Goal: Information Seeking & Learning: Learn about a topic

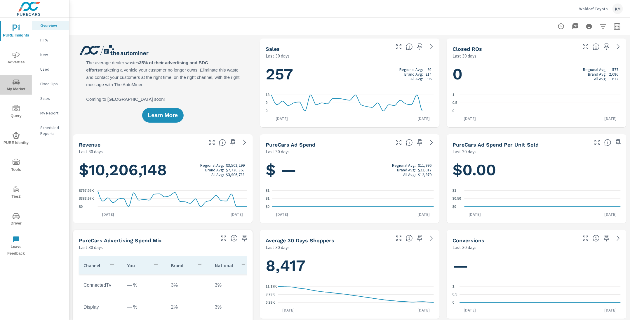
click at [16, 86] on span "My Market" at bounding box center [16, 85] width 28 height 14
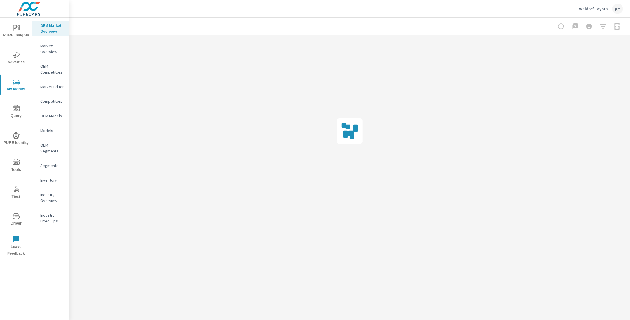
click at [307, 23] on div at bounding box center [350, 26] width 547 height 17
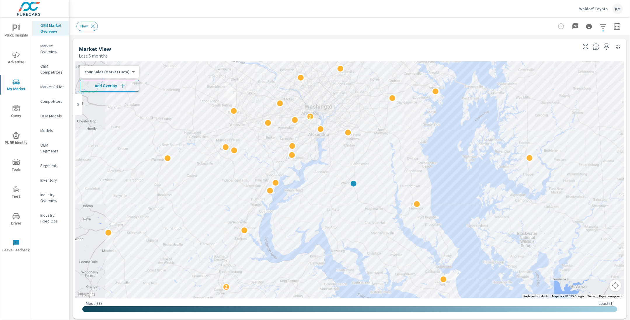
click at [107, 87] on span "Add Overlay" at bounding box center [110, 86] width 54 height 6
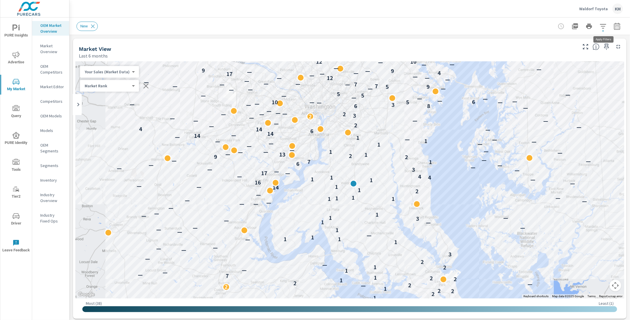
click at [602, 25] on icon "button" at bounding box center [603, 26] width 7 height 7
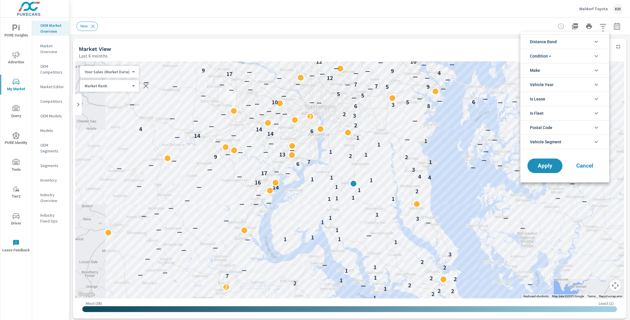
click at [554, 46] on span "Distance Band" at bounding box center [543, 42] width 27 height 14
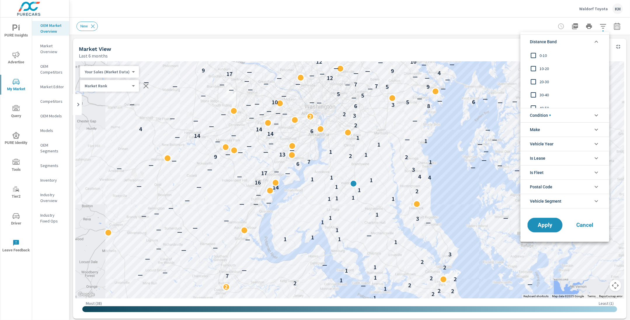
click at [541, 53] on span "0-10" at bounding box center [572, 55] width 64 height 7
click at [541, 67] on span "10-20" at bounding box center [572, 68] width 64 height 7
click at [541, 79] on span "20-30" at bounding box center [572, 81] width 64 height 7
click at [537, 226] on span "Apply" at bounding box center [545, 225] width 24 height 6
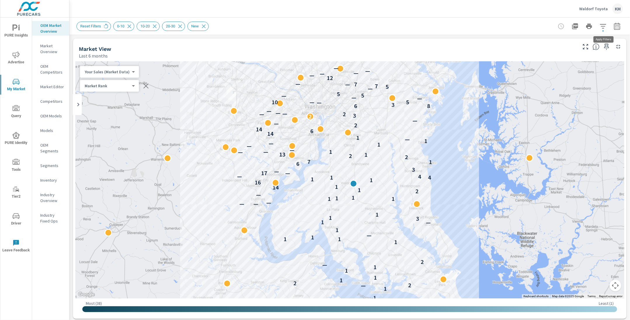
click at [602, 28] on icon "button" at bounding box center [603, 26] width 7 height 7
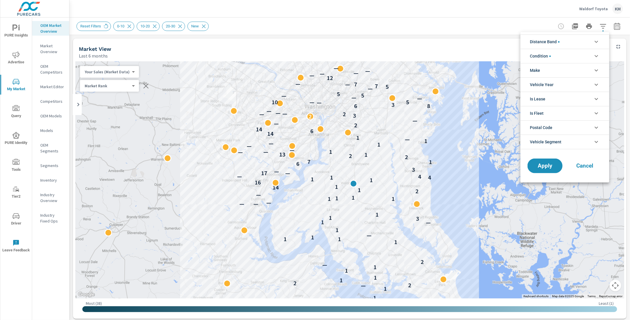
click at [565, 40] on li "Distance Band" at bounding box center [565, 41] width 89 height 14
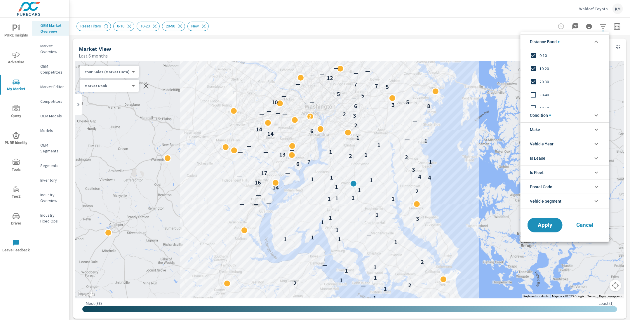
click at [542, 79] on span "20-30" at bounding box center [572, 81] width 64 height 7
click at [548, 222] on span "Apply" at bounding box center [545, 225] width 24 height 6
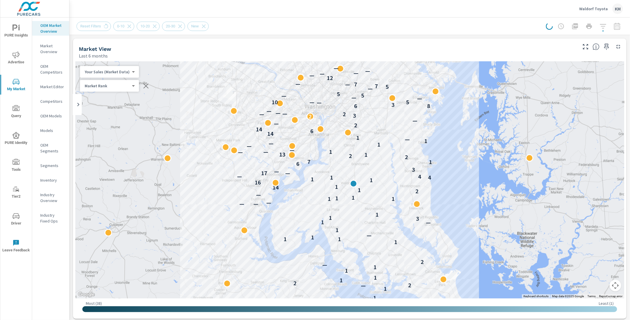
click at [485, 30] on div "Reset Filters 0-10 10-20 20-30 New" at bounding box center [305, 26] width 456 height 9
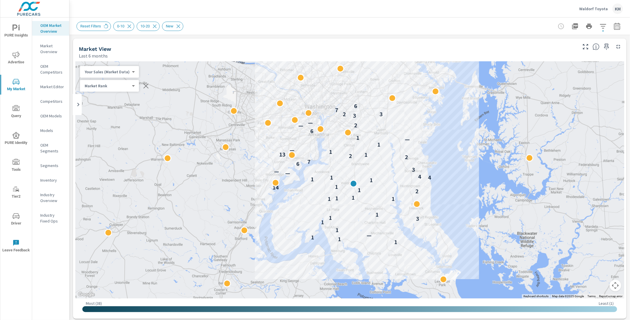
click at [619, 26] on icon "button" at bounding box center [617, 26] width 7 height 7
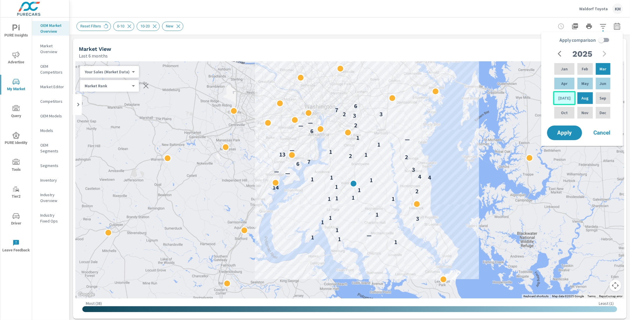
click at [561, 93] on div "[DATE]" at bounding box center [564, 98] width 22 height 14
click at [582, 68] on p "Feb" at bounding box center [585, 69] width 6 height 6
click at [602, 39] on input "Apply comparison" at bounding box center [601, 39] width 33 height 11
checkbox input "true"
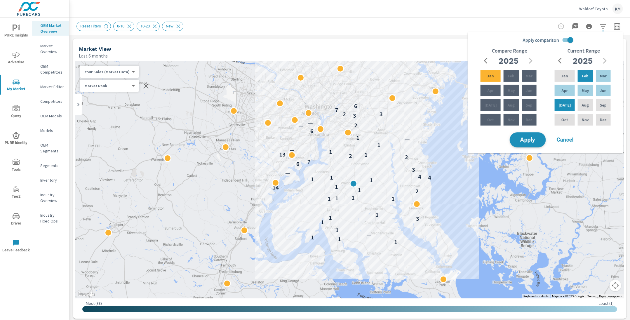
click at [534, 143] on span "Apply" at bounding box center [528, 140] width 24 height 6
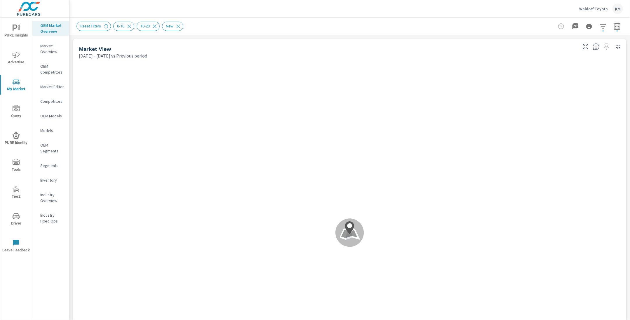
click at [340, 21] on div "Reset Filters 0-10 10-20 New" at bounding box center [350, 26] width 547 height 17
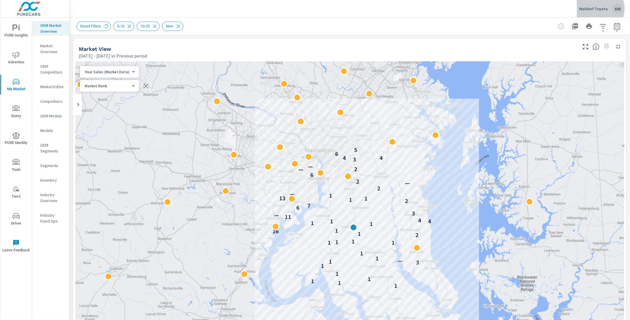
click at [599, 9] on p "Waldorf Toyota" at bounding box center [593, 8] width 29 height 5
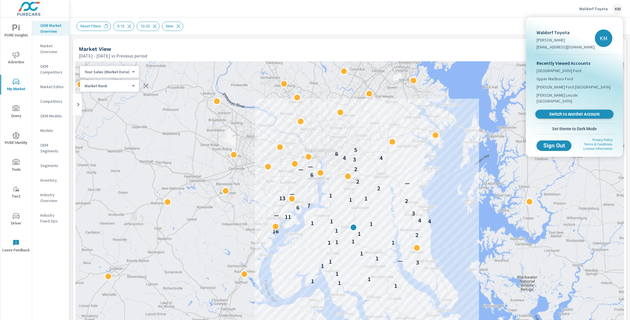
click at [571, 112] on span "Switch to Another Account" at bounding box center [575, 115] width 72 height 6
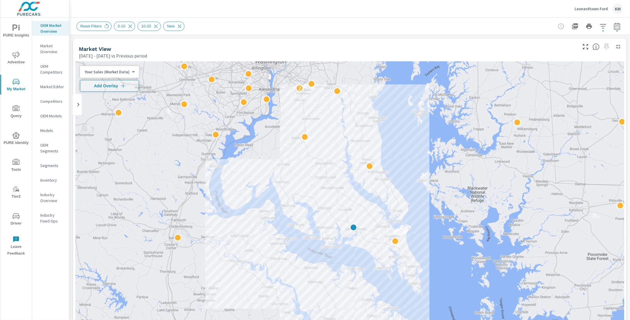
click at [324, 21] on div "Reset Filters 0-10 10-20 New" at bounding box center [350, 26] width 547 height 17
click at [112, 86] on span "Add Overlay" at bounding box center [110, 86] width 54 height 6
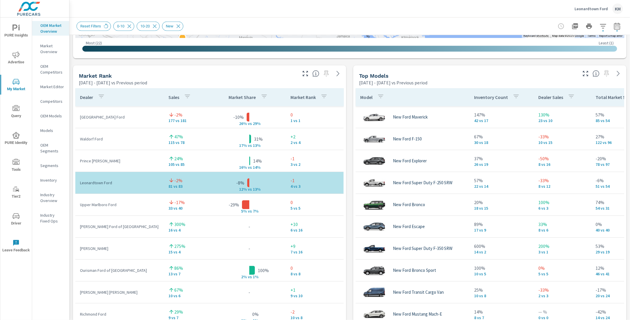
scroll to position [353, 0]
